Goal: Information Seeking & Learning: Check status

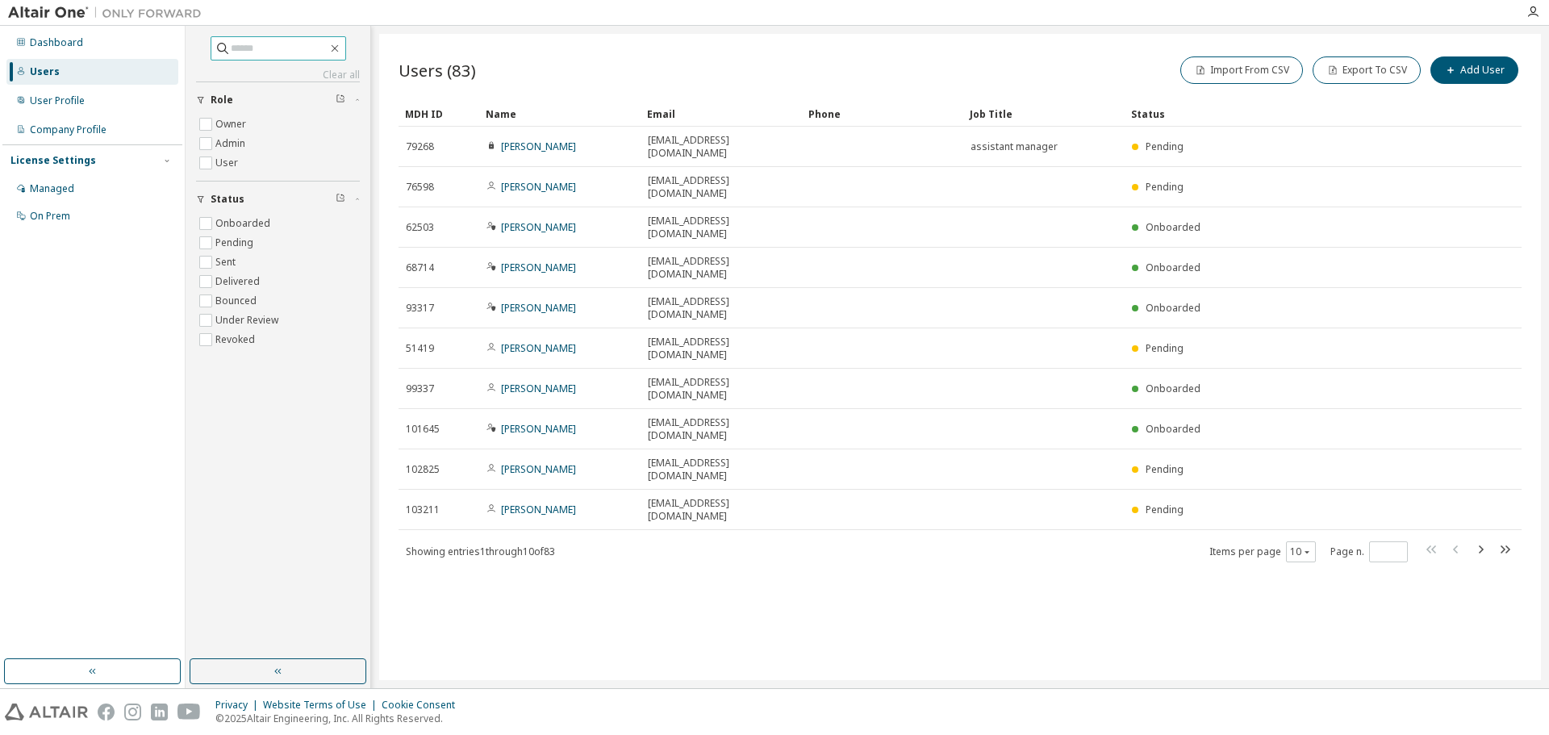
click at [293, 48] on input "text" at bounding box center [279, 48] width 97 height 16
type input "*"
type input "****"
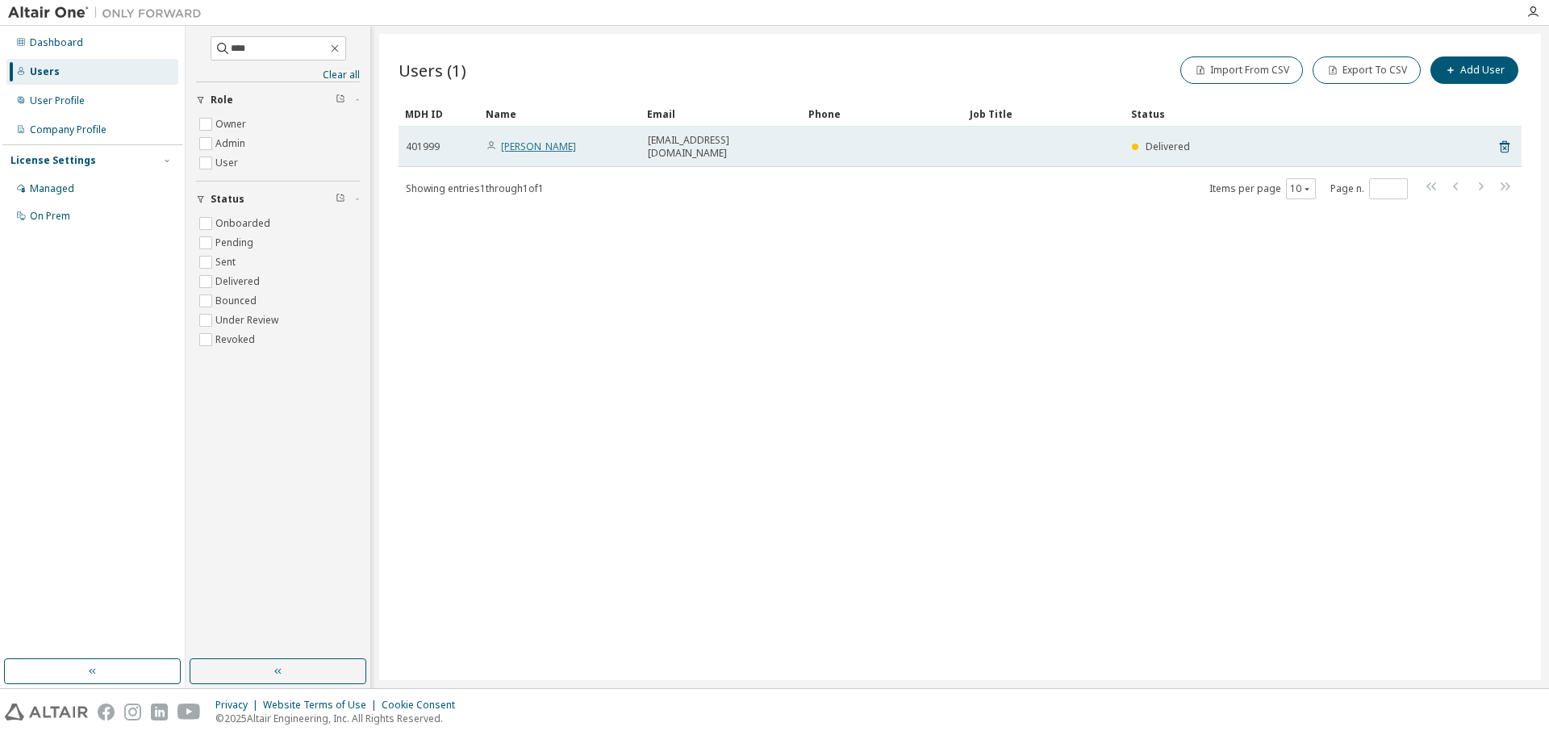
click at [535, 146] on link "KYOHEI HEKI" at bounding box center [538, 147] width 75 height 14
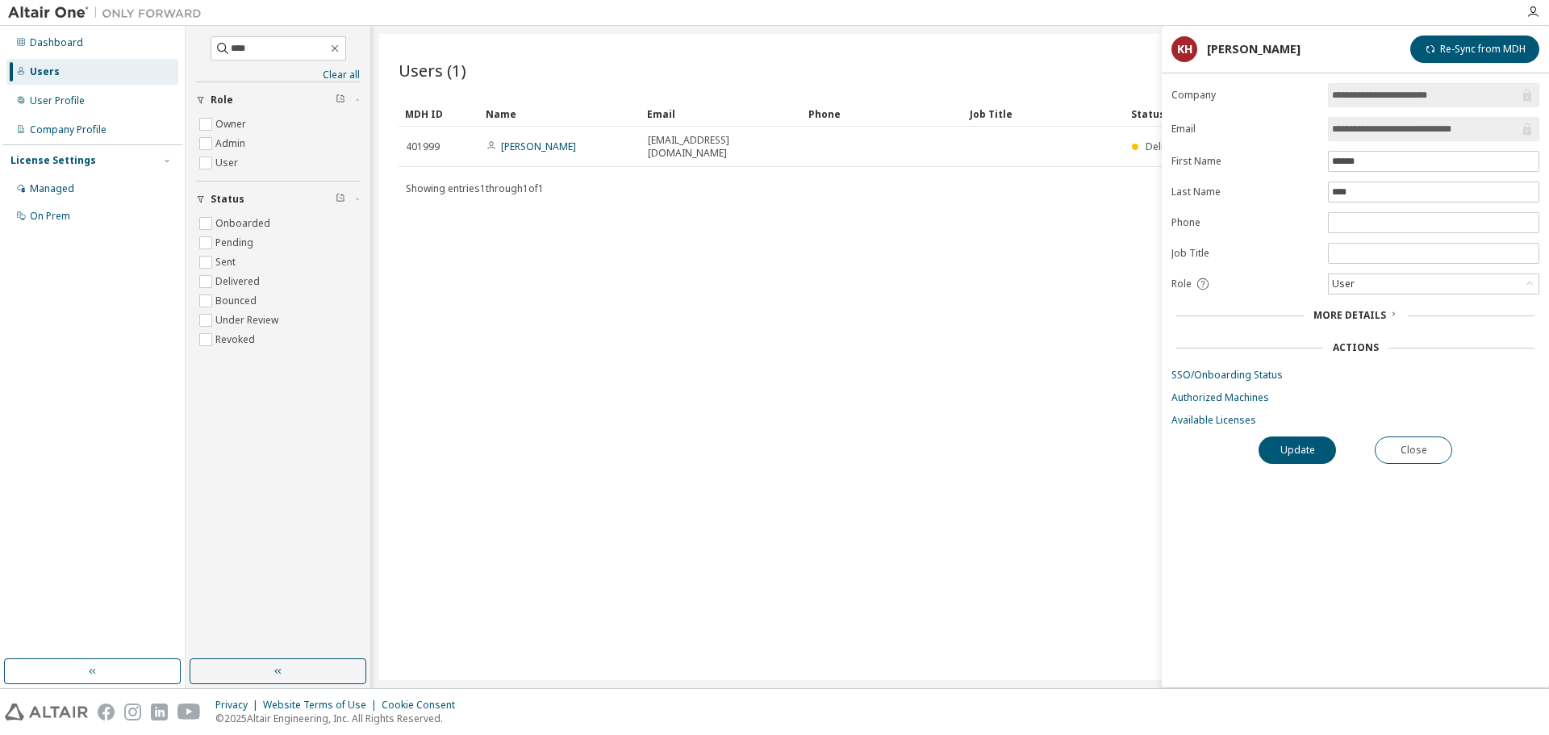
click at [1020, 293] on div "Users (1) Import From CSV Export To CSV Add User Clear Load Save Save As Field …" at bounding box center [960, 357] width 1162 height 646
click at [1075, 52] on div "Users (1) Import From CSV Export To CSV Add User Clear Load Save Save As Field …" at bounding box center [960, 357] width 1162 height 646
click at [1418, 442] on button "Close" at bounding box center [1413, 449] width 77 height 27
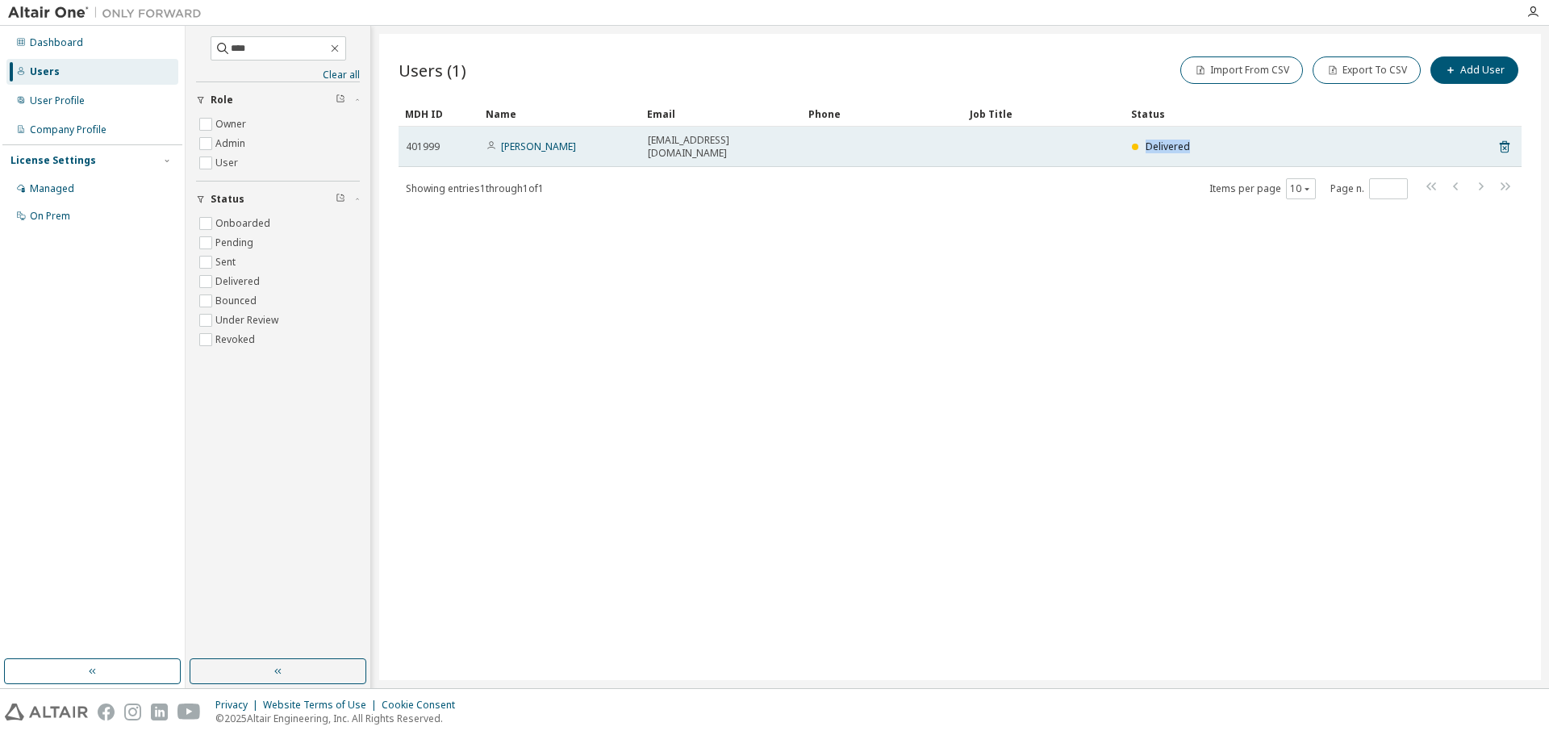
drag, startPoint x: 1192, startPoint y: 140, endPoint x: 1141, endPoint y: 137, distance: 50.9
click at [1141, 140] on div "Delivered" at bounding box center [1284, 146] width 305 height 13
copy span "Delivered"
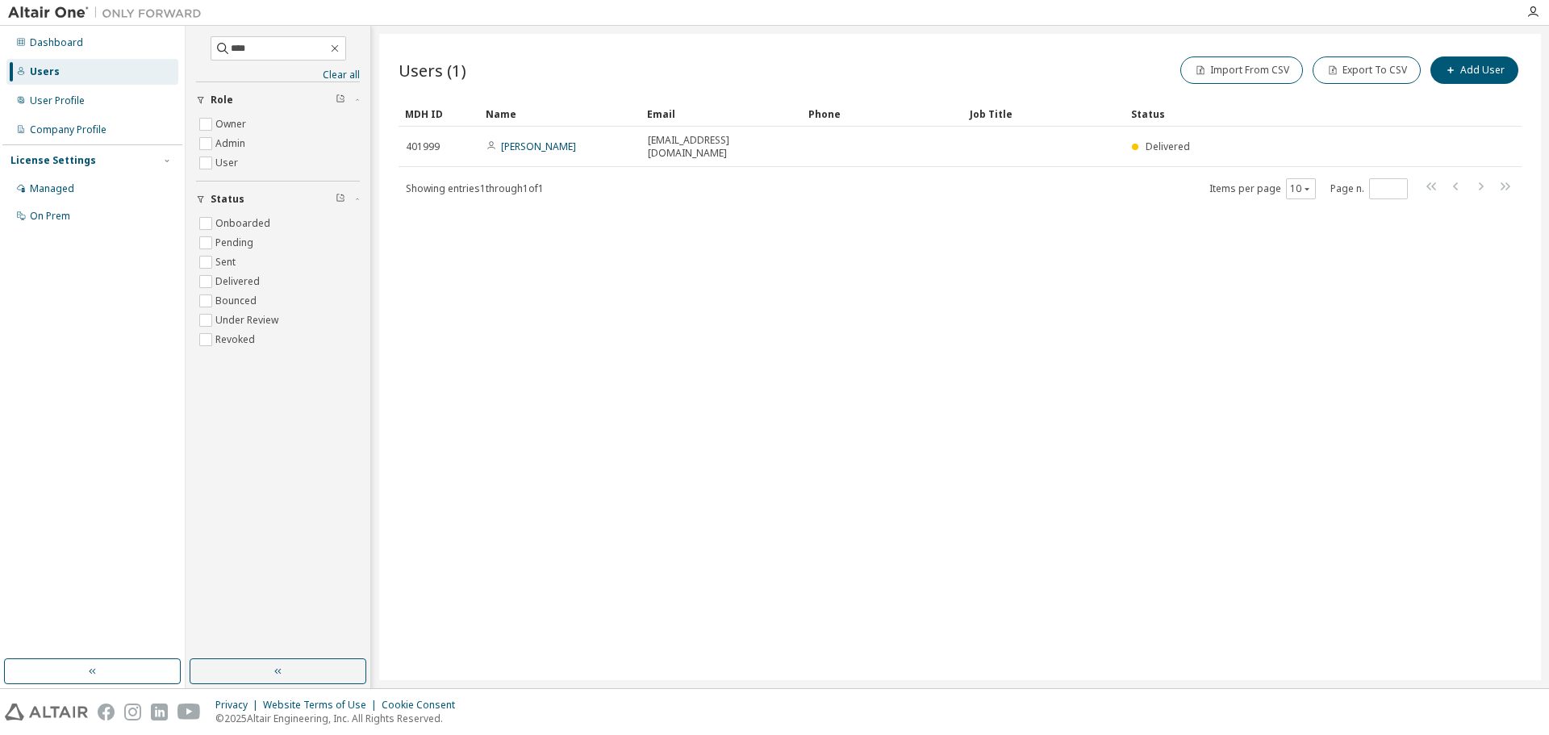
click at [1082, 342] on div "Users (1) Import From CSV Export To CSV Add User Clear Load Save Save As Field …" at bounding box center [960, 357] width 1162 height 646
click at [63, 99] on div "User Profile" at bounding box center [57, 100] width 55 height 13
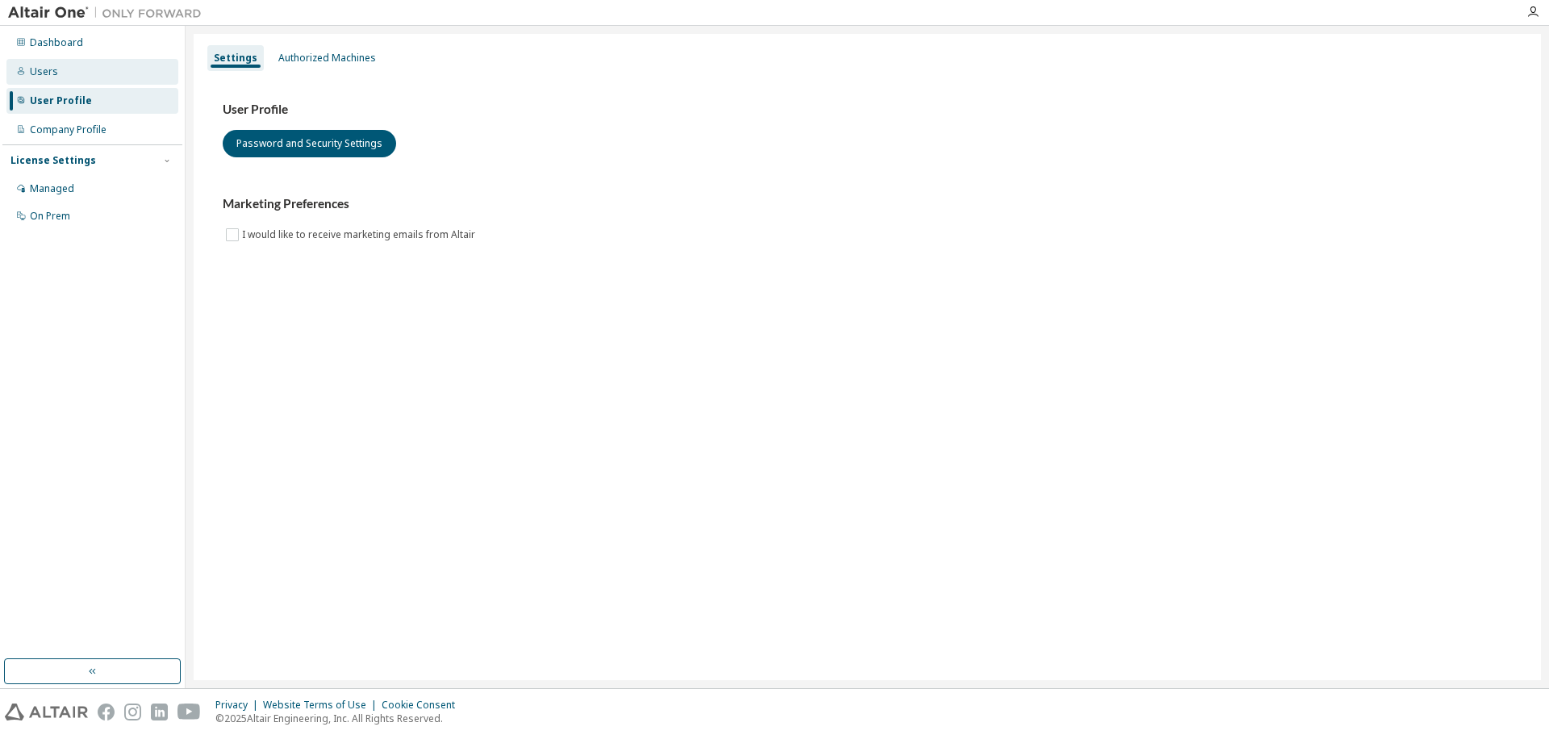
click at [49, 74] on div "Users" at bounding box center [44, 71] width 28 height 13
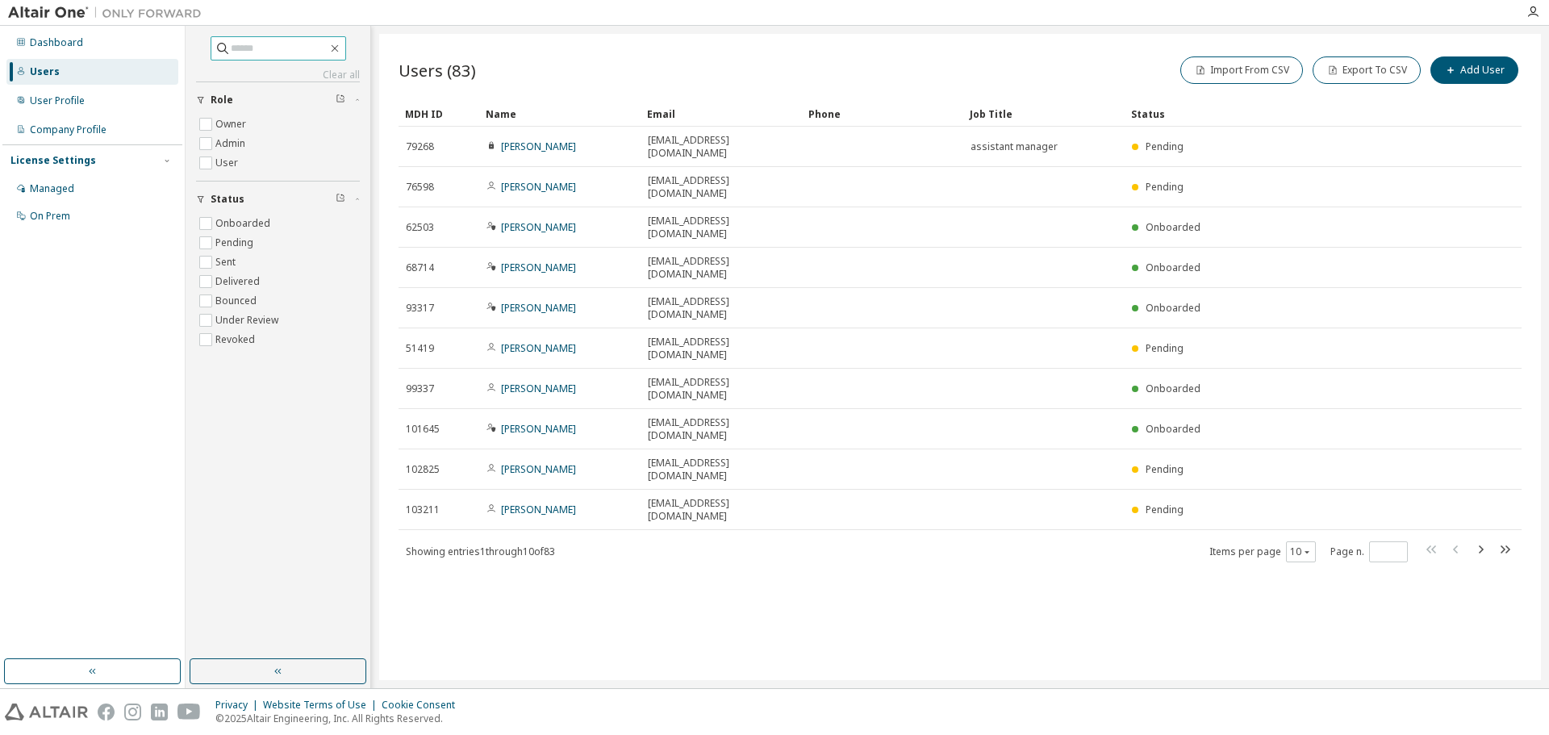
click at [270, 48] on input "text" at bounding box center [279, 48] width 97 height 16
type input "******"
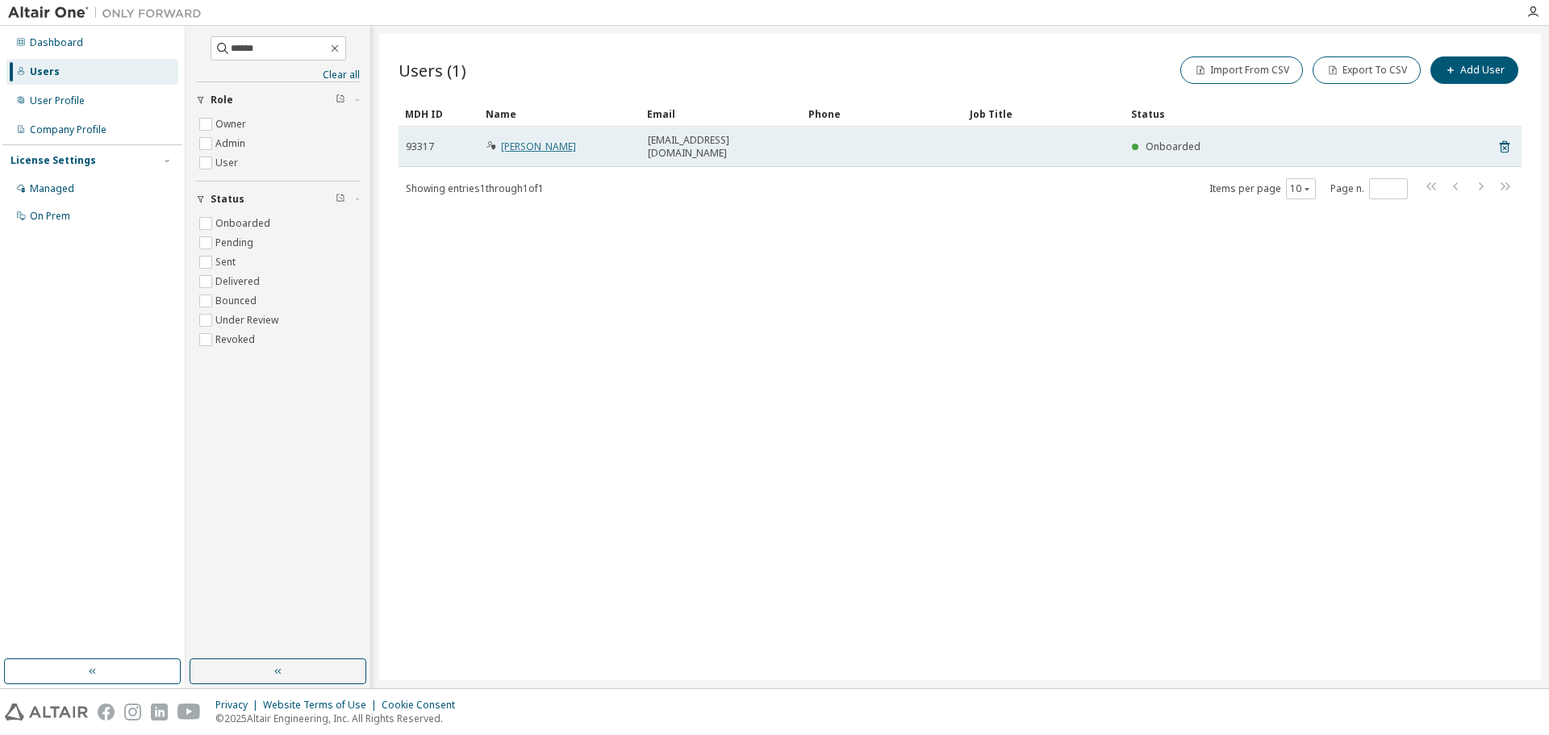
click at [521, 140] on link "Kohei Miyake" at bounding box center [538, 147] width 75 height 14
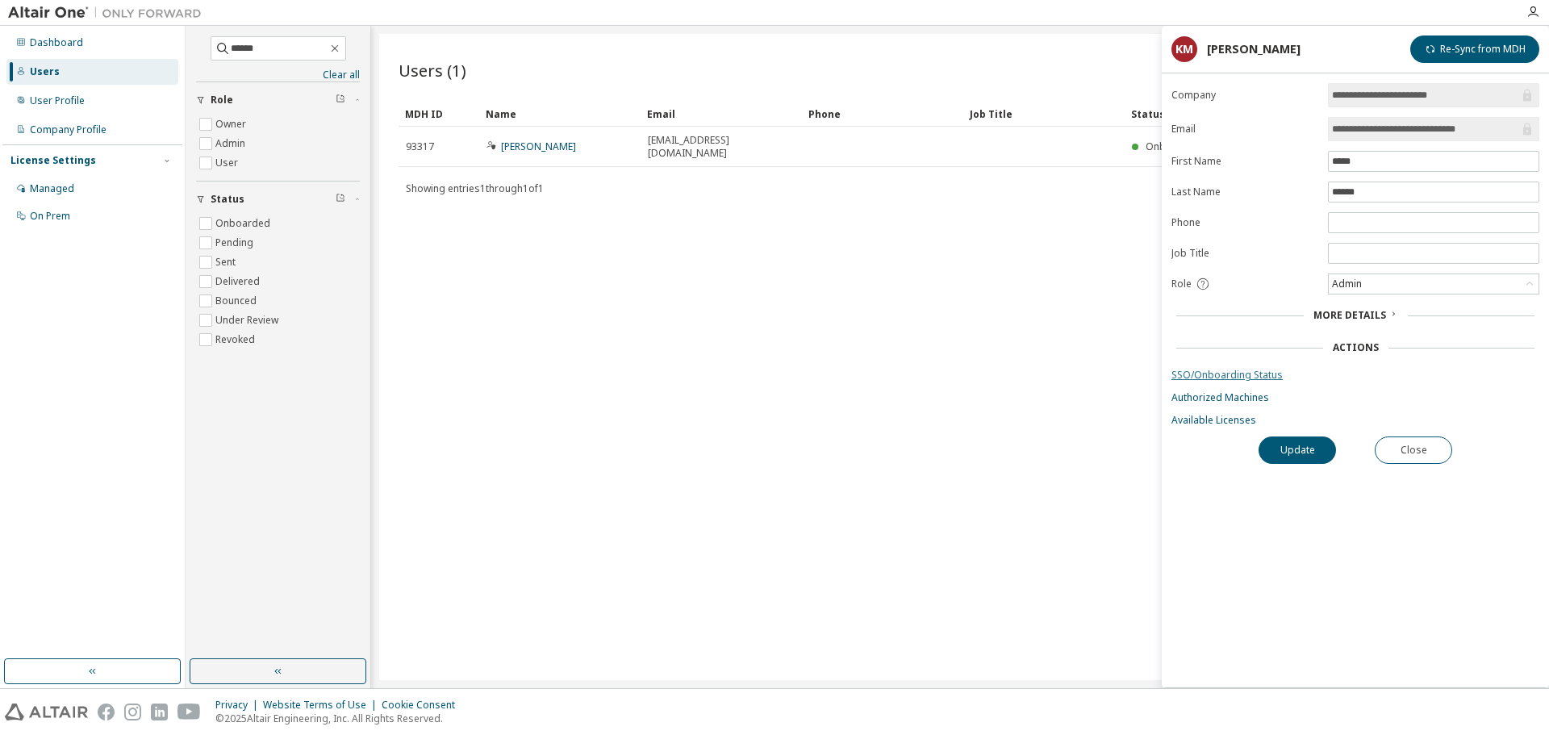
click at [1270, 377] on link "SSO/Onboarding Status" at bounding box center [1355, 375] width 368 height 13
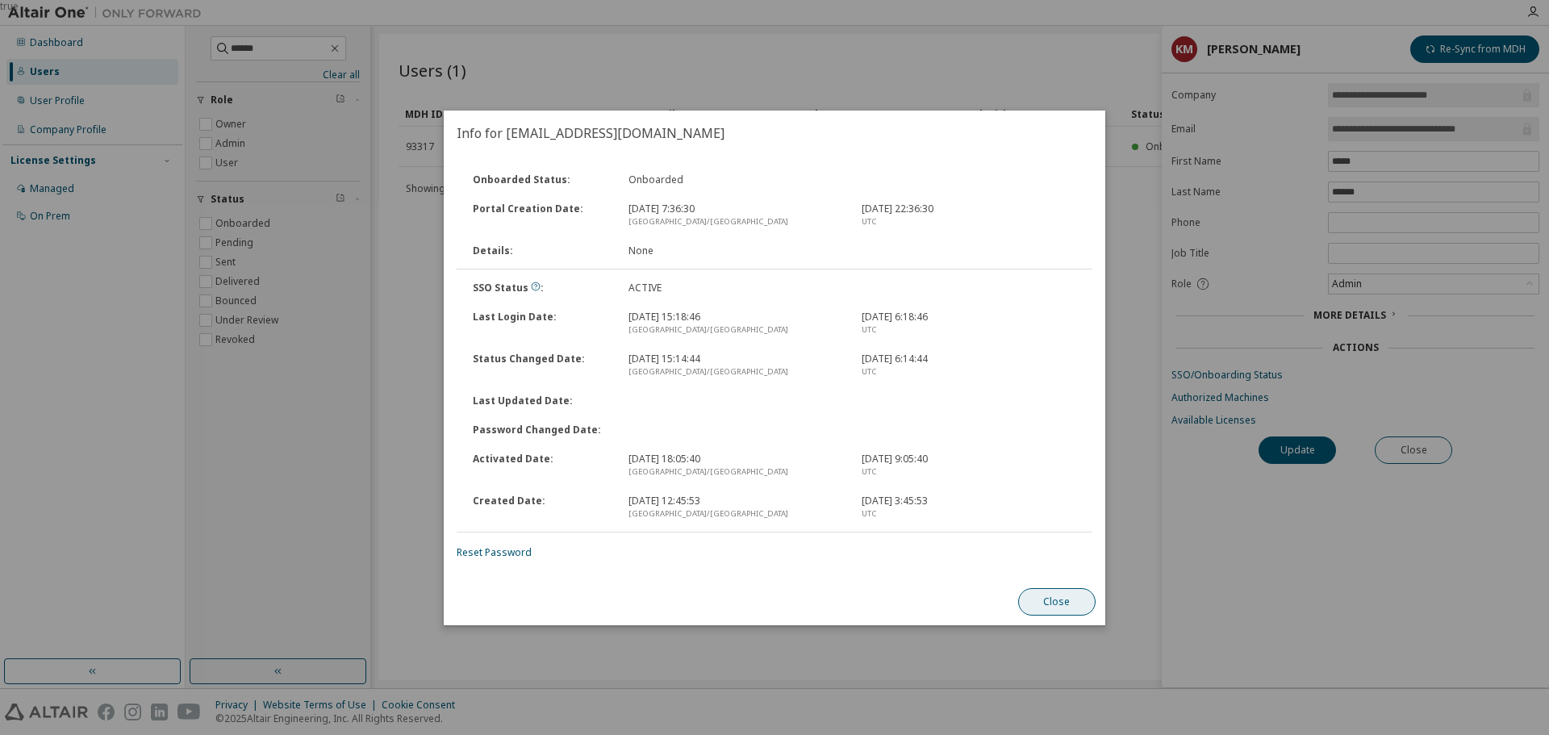
click at [1074, 596] on button "Close" at bounding box center [1056, 601] width 77 height 27
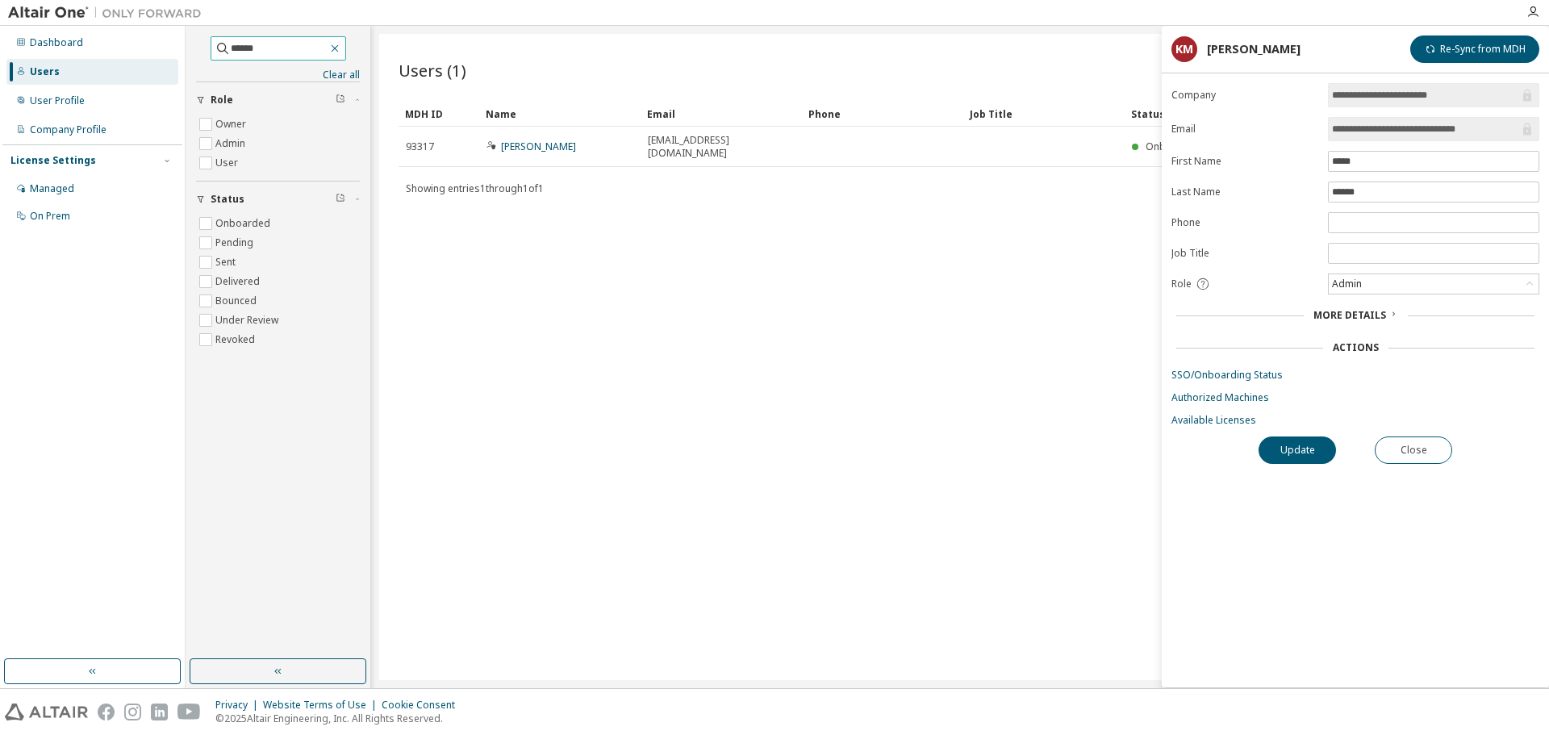
click at [341, 48] on icon "button" at bounding box center [334, 48] width 13 height 13
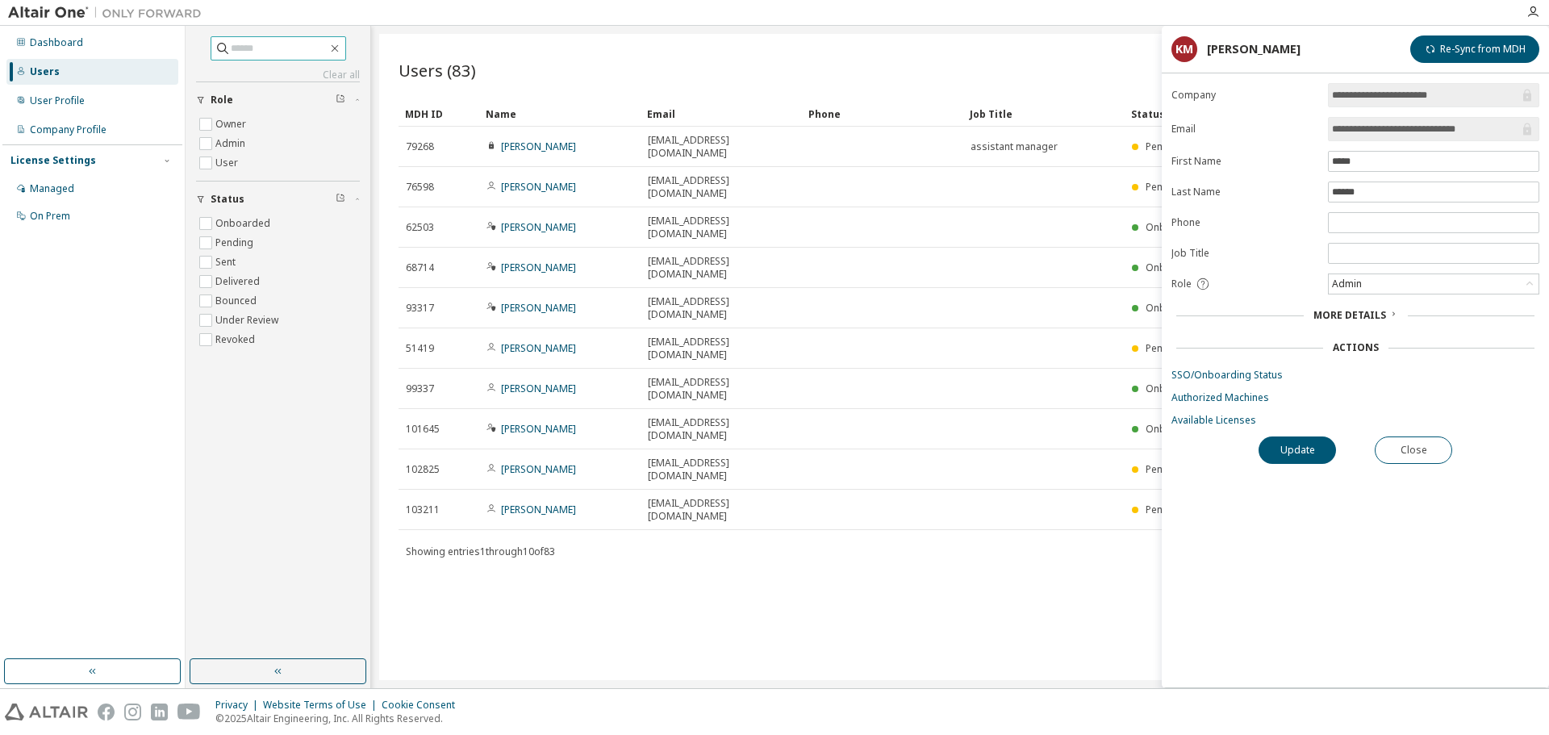
click at [298, 52] on input "text" at bounding box center [279, 48] width 97 height 16
type input "****"
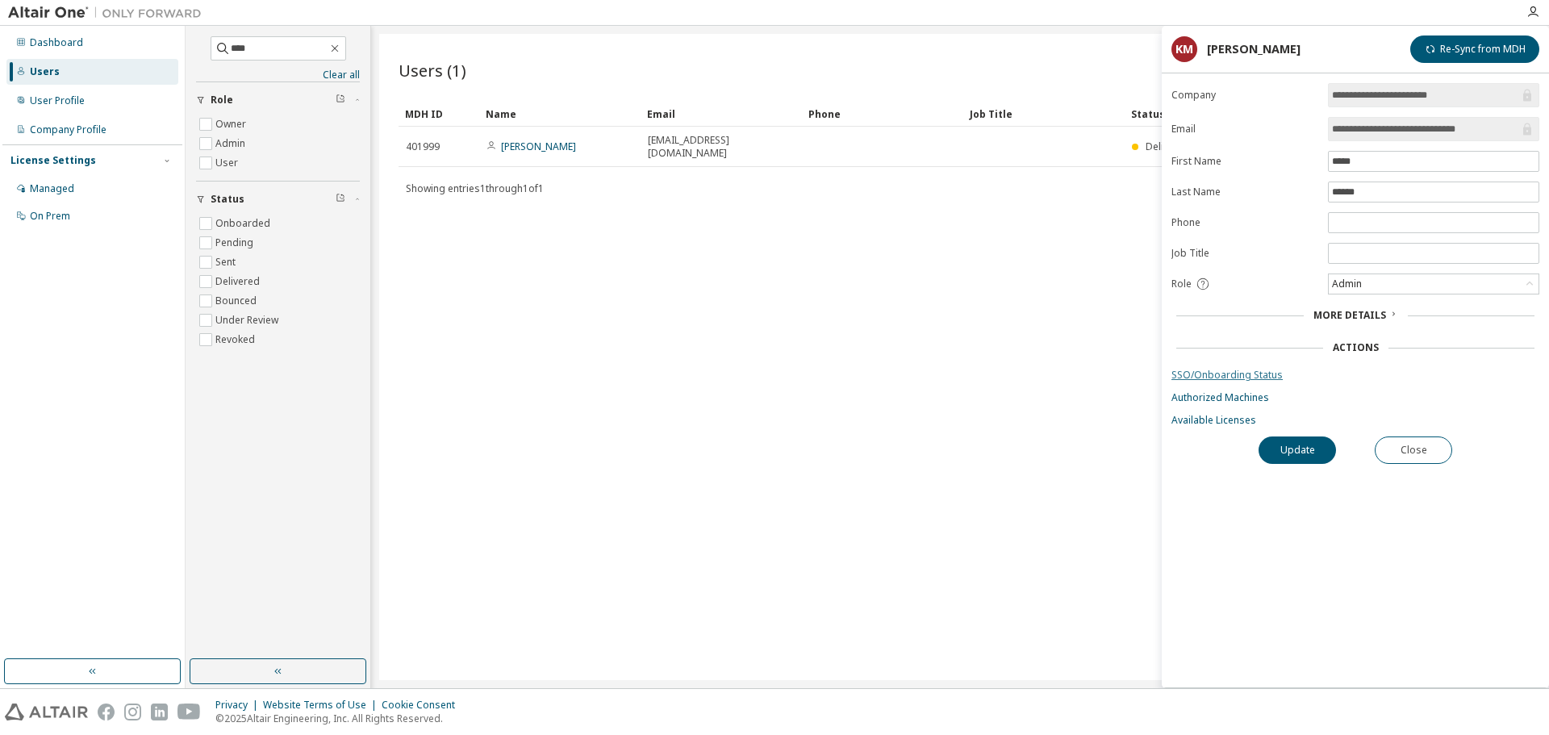
click at [1217, 375] on link "SSO/Onboarding Status" at bounding box center [1355, 375] width 368 height 13
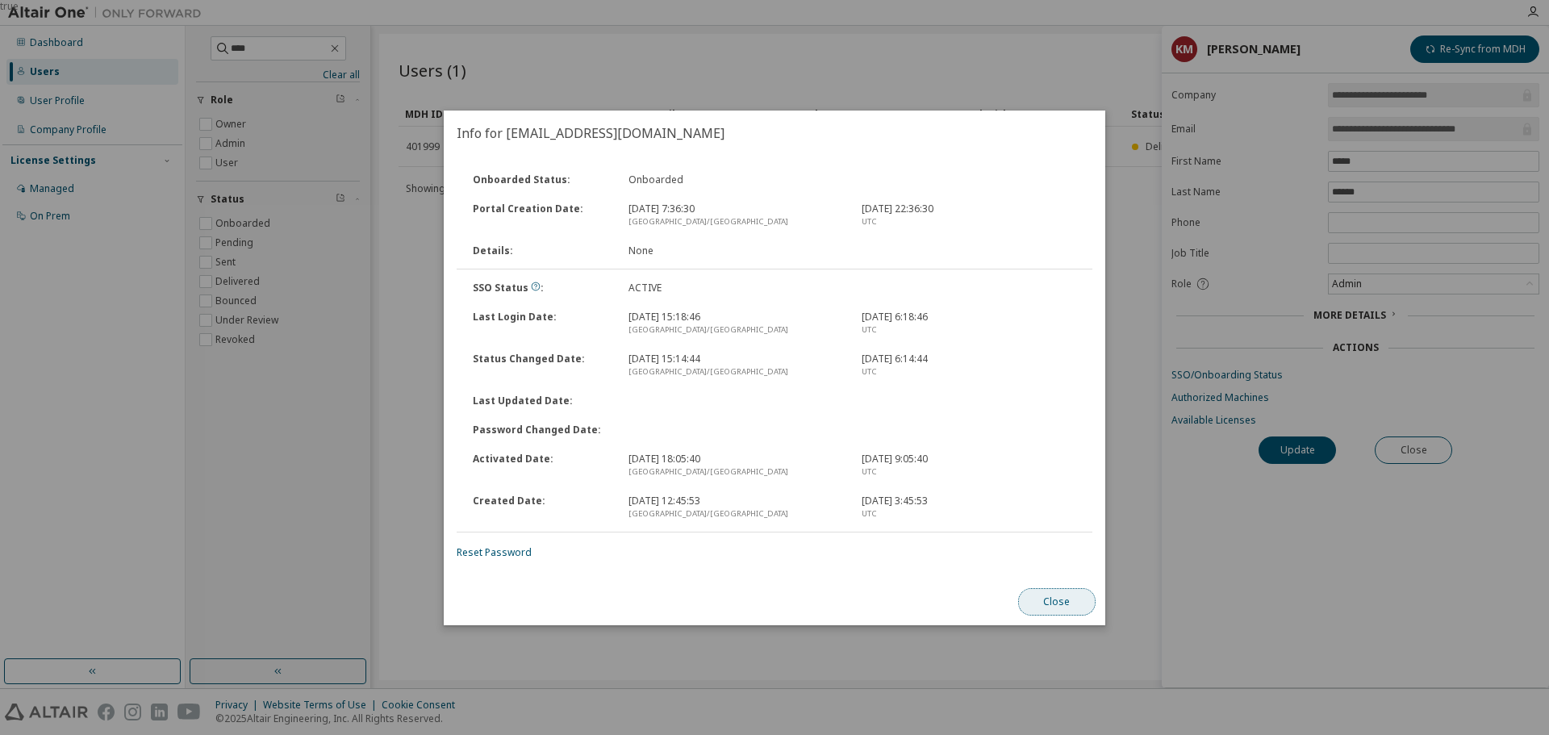
click at [1070, 600] on button "Close" at bounding box center [1056, 601] width 77 height 27
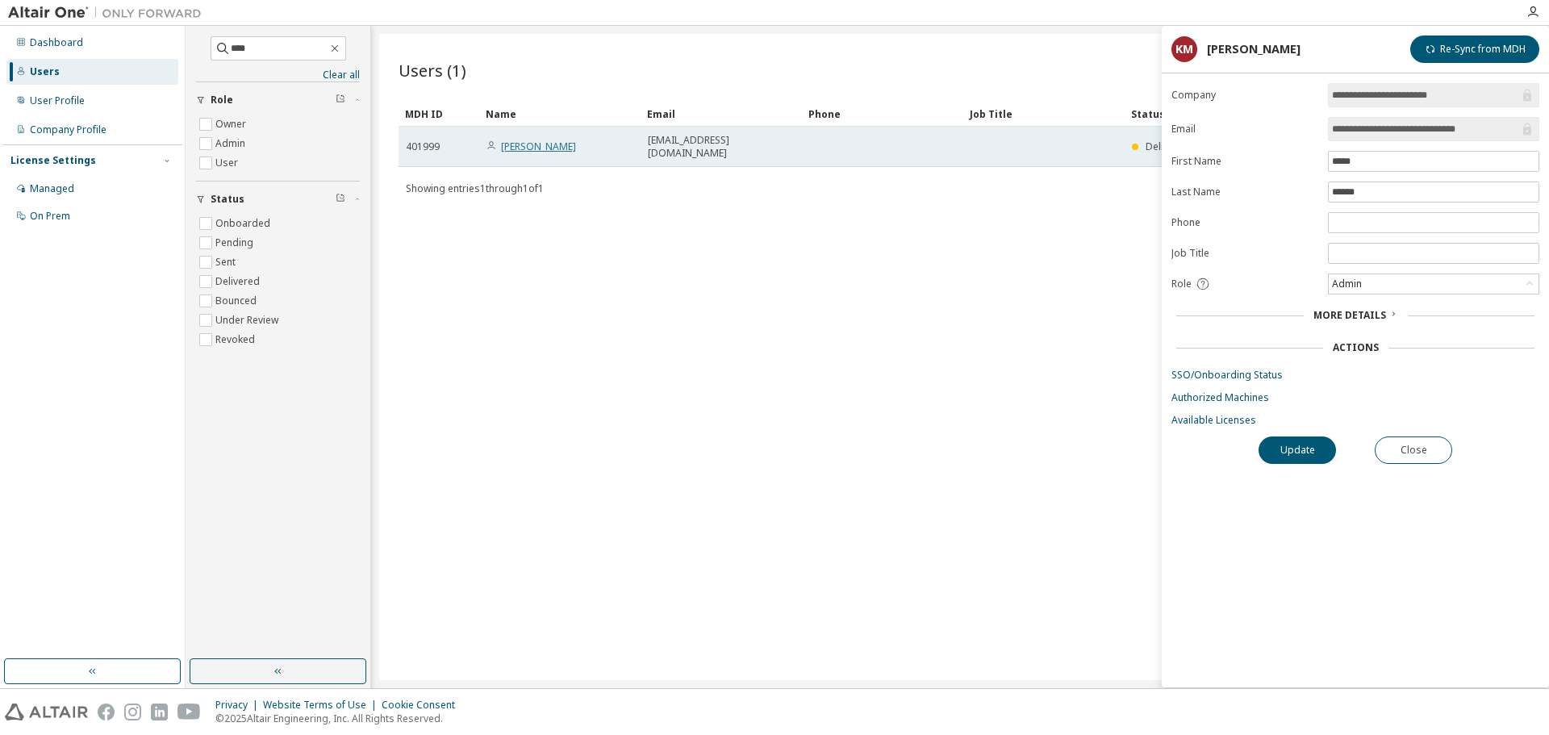
click at [526, 140] on link "KYOHEI HEKI" at bounding box center [538, 147] width 75 height 14
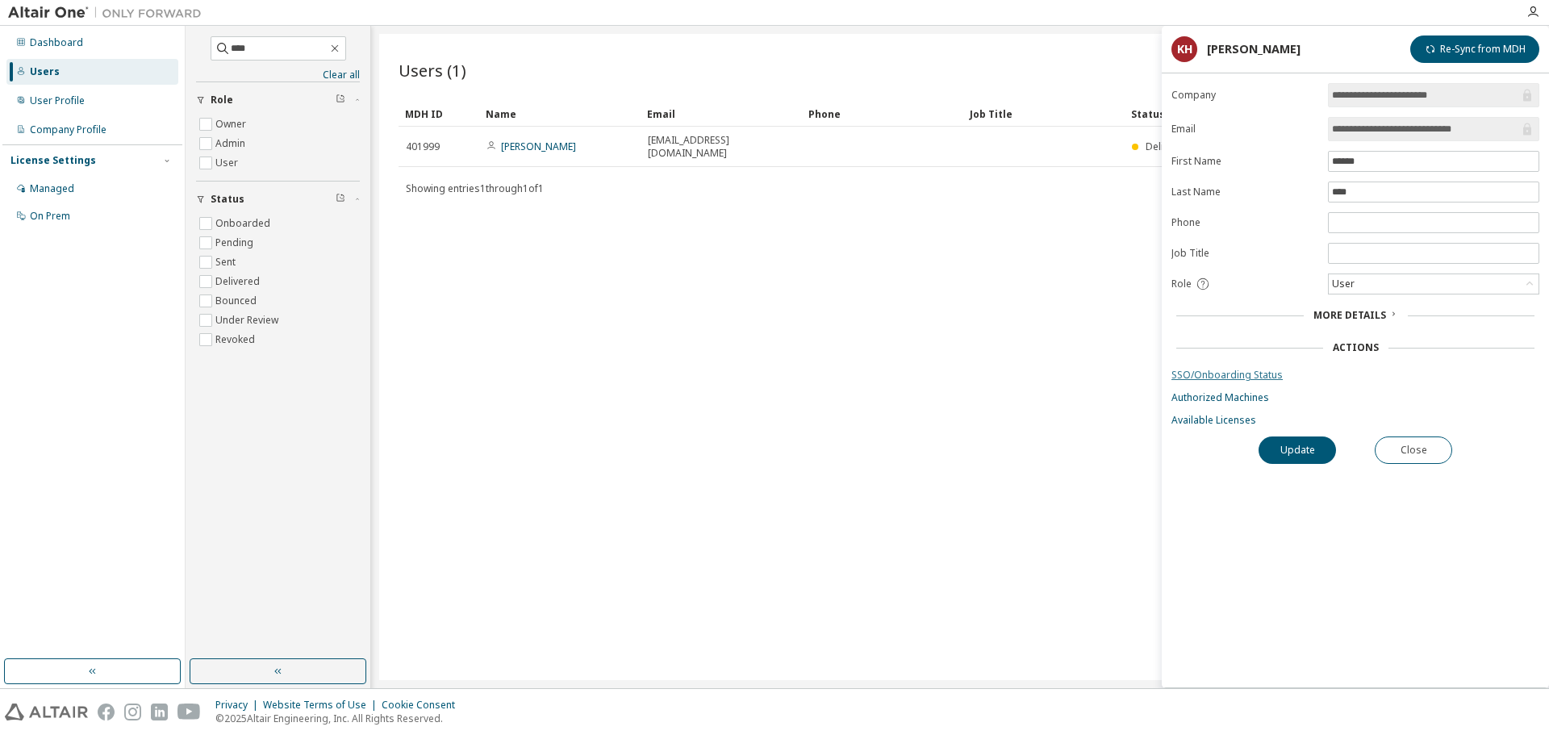
click at [1222, 374] on link "SSO/Onboarding Status" at bounding box center [1355, 375] width 368 height 13
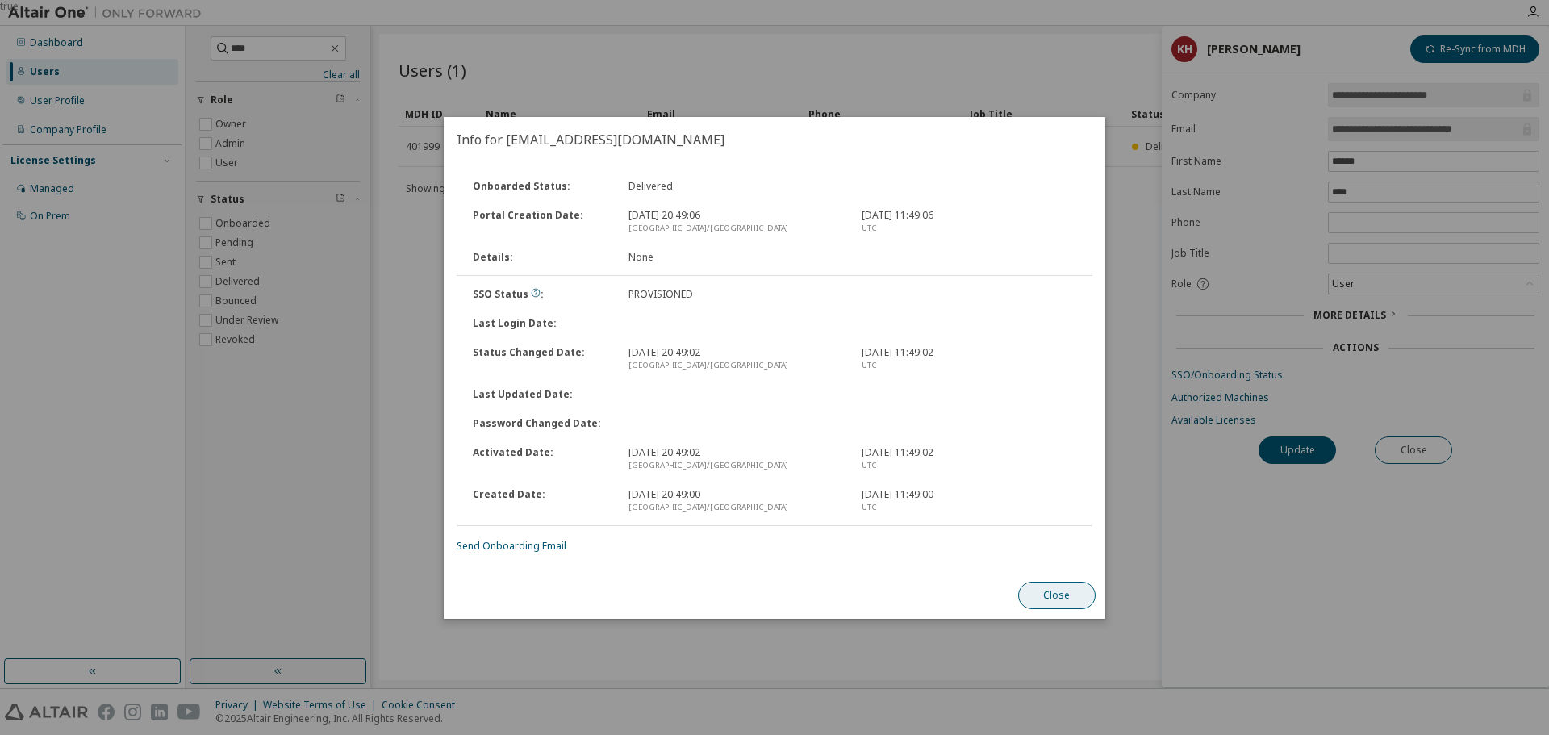
click at [1046, 605] on button "Close" at bounding box center [1056, 595] width 77 height 27
